Goal: Go to known website: Access a specific website the user already knows

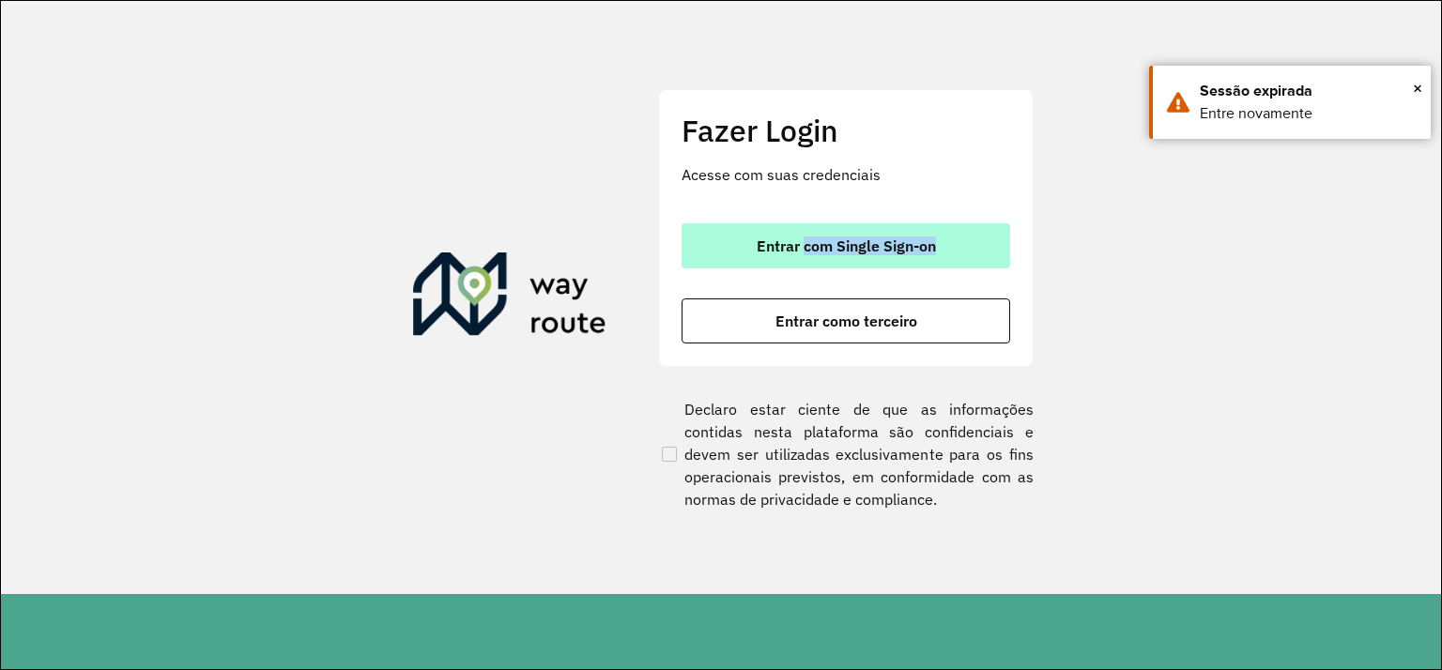
drag, startPoint x: 752, startPoint y: 273, endPoint x: 808, endPoint y: 238, distance: 65.9
click at [808, 238] on div "Entrar com Single Sign-on Entrar como terceiro" at bounding box center [846, 283] width 329 height 120
click at [808, 239] on span "Entrar com Single Sign-on" at bounding box center [846, 246] width 179 height 15
